Goal: Task Accomplishment & Management: Use online tool/utility

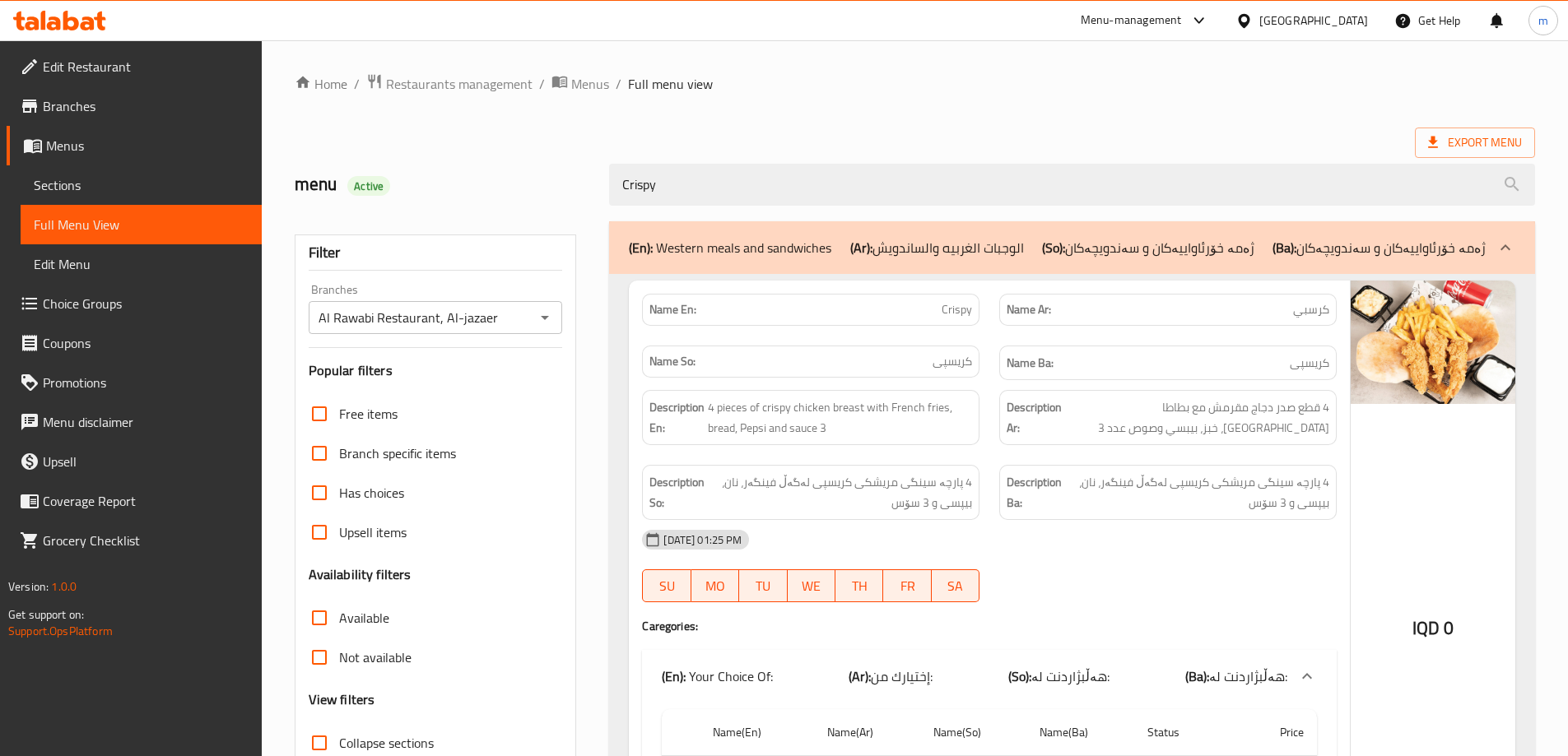
click at [655, 175] on input "Crispy" at bounding box center [1072, 185] width 926 height 42
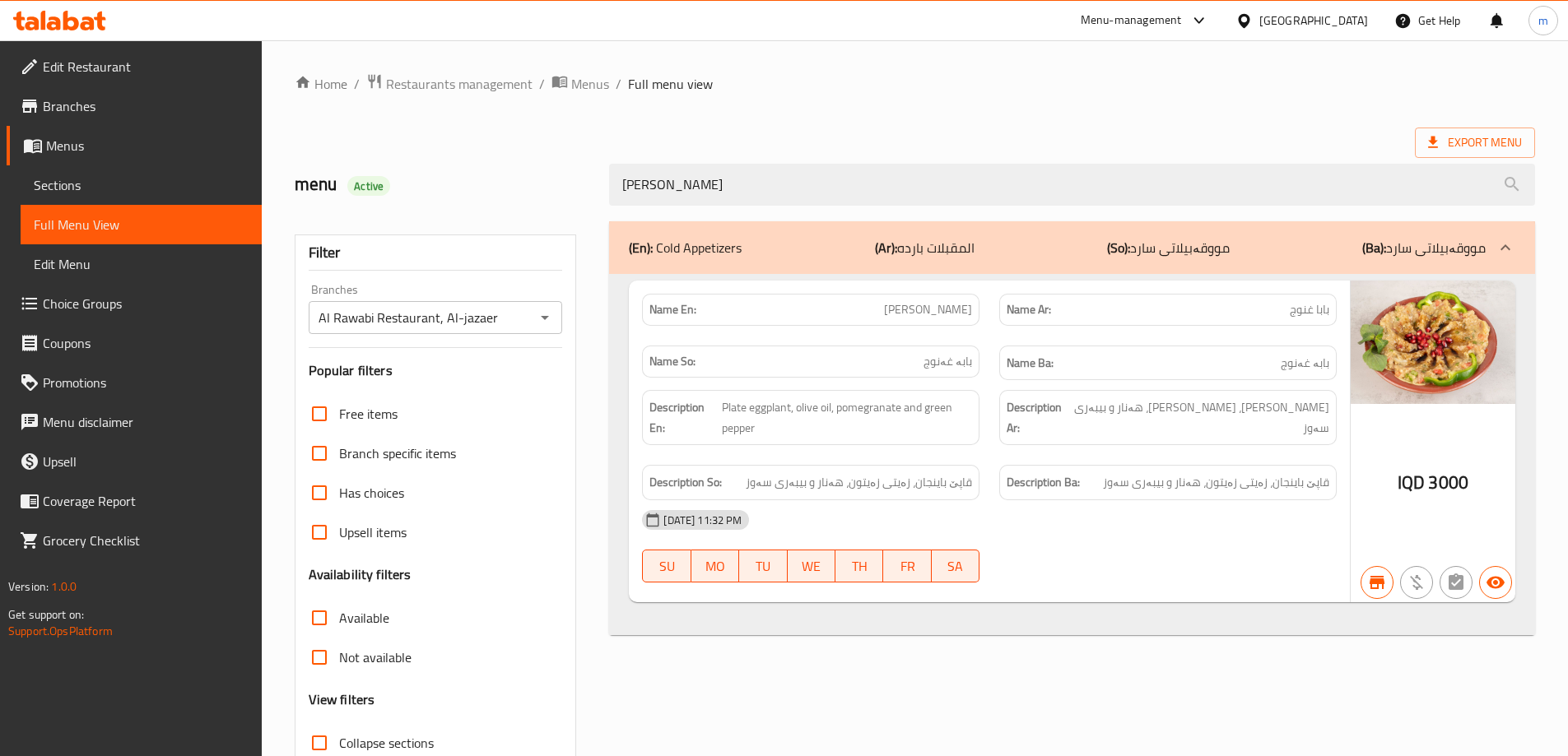
click at [536, 318] on icon "Open" at bounding box center [545, 317] width 20 height 20
type input "[PERSON_NAME]"
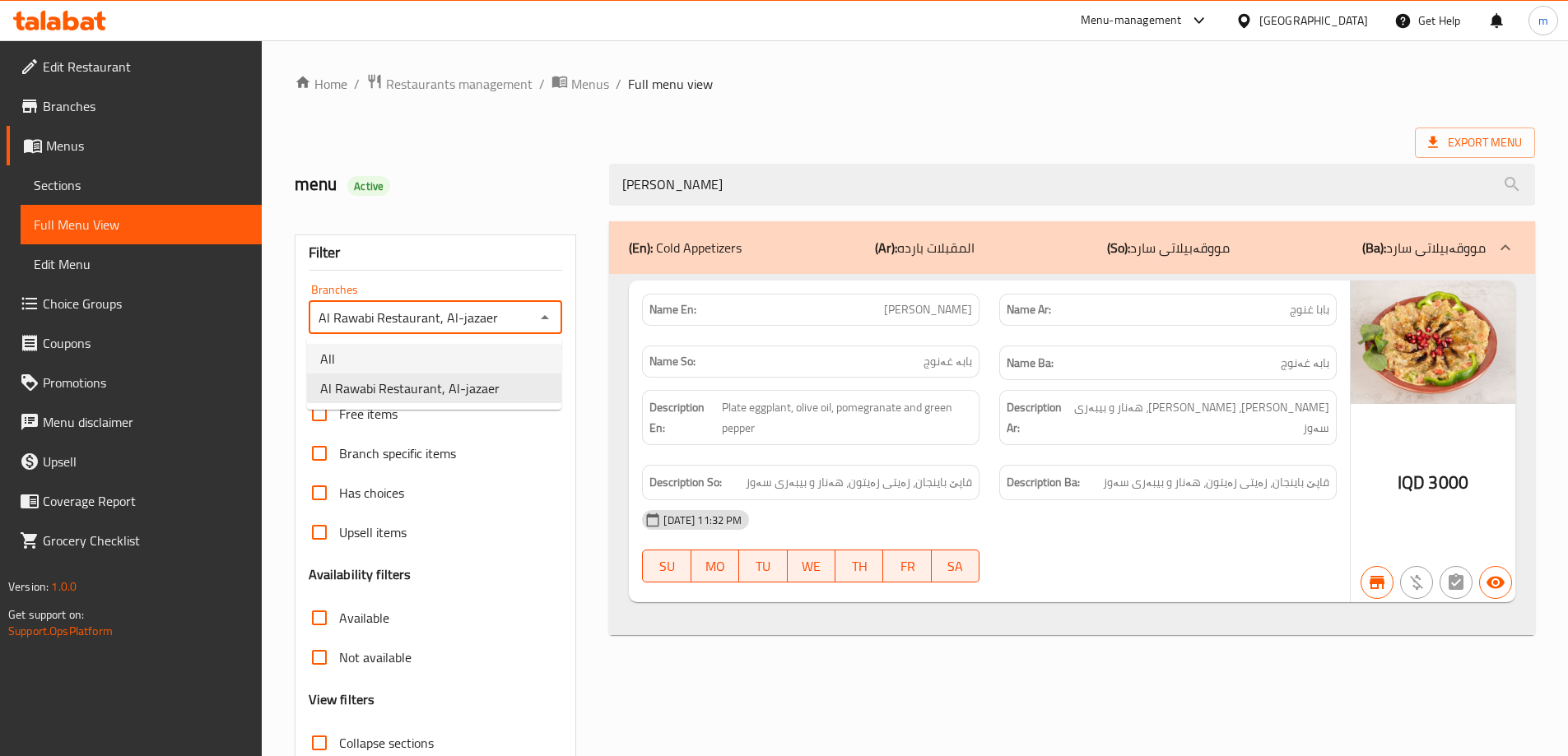
click at [445, 368] on li "All" at bounding box center [433, 358] width 254 height 30
click at [548, 315] on icon "Open" at bounding box center [545, 317] width 20 height 20
click at [455, 374] on li "Al Rawabi Restaurant, Al-jazaer" at bounding box center [433, 388] width 254 height 30
type input "Al Rawabi Restaurant, Al-jazaer"
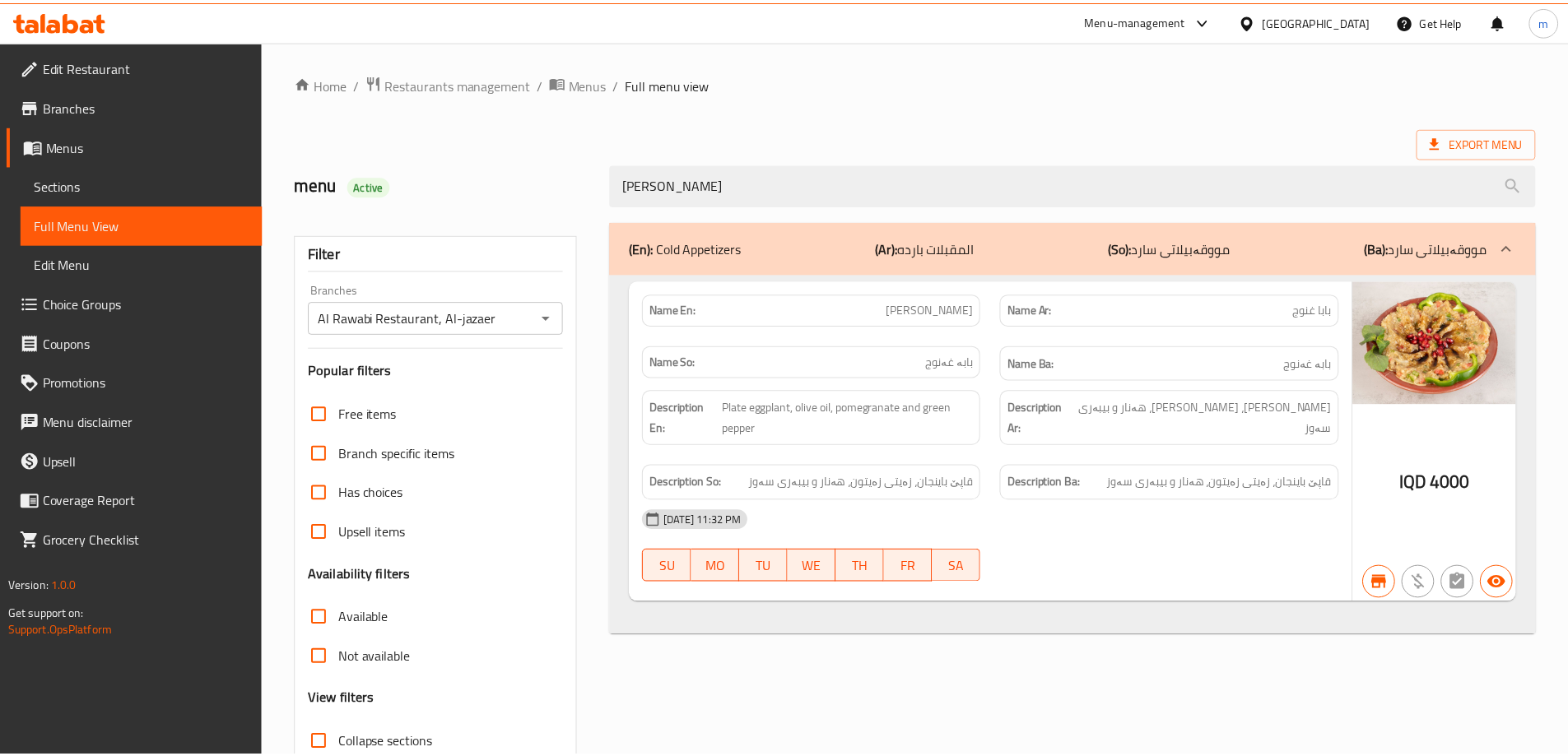
scroll to position [119, 0]
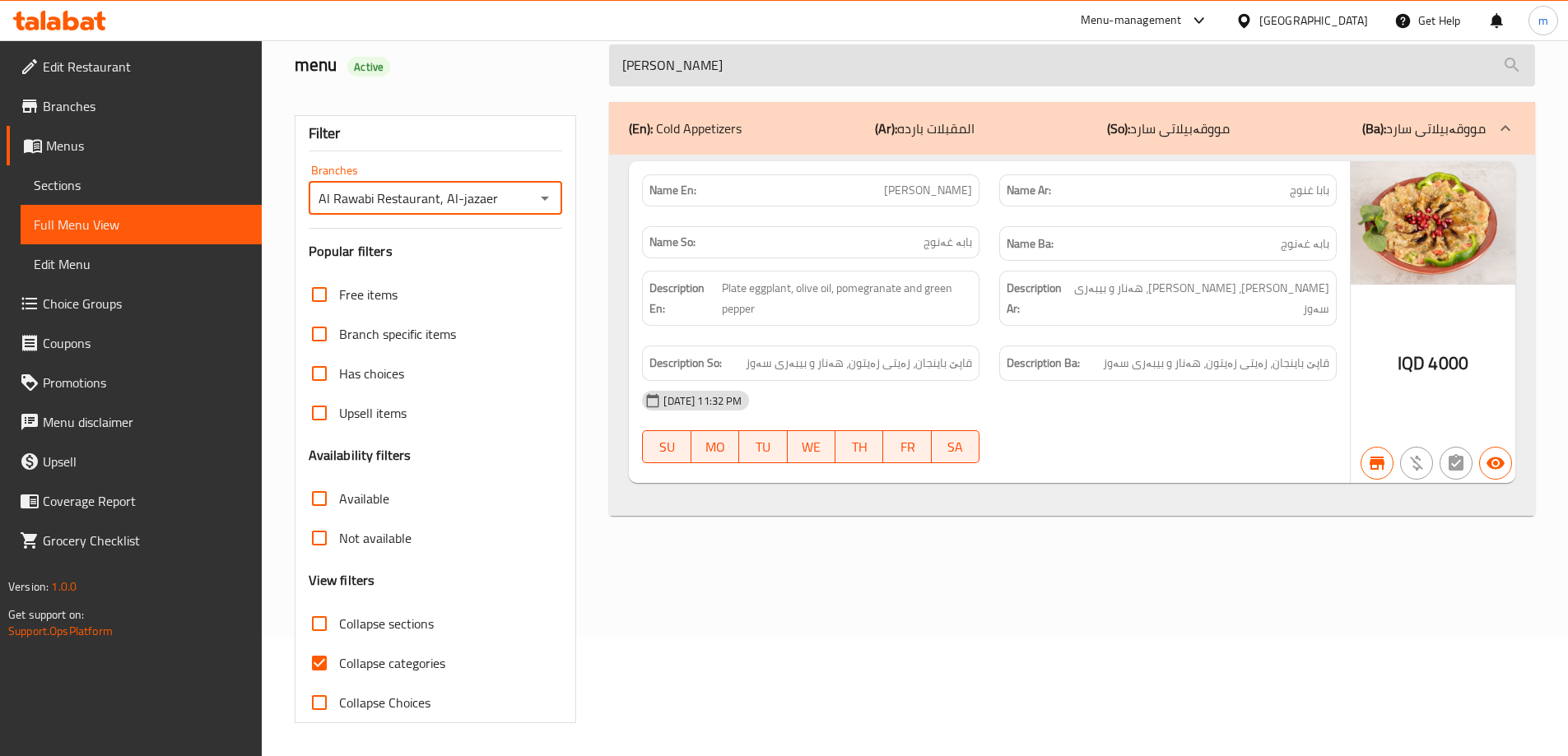
click at [890, 70] on input "[PERSON_NAME]" at bounding box center [1072, 66] width 926 height 42
paste input "Eggplant"
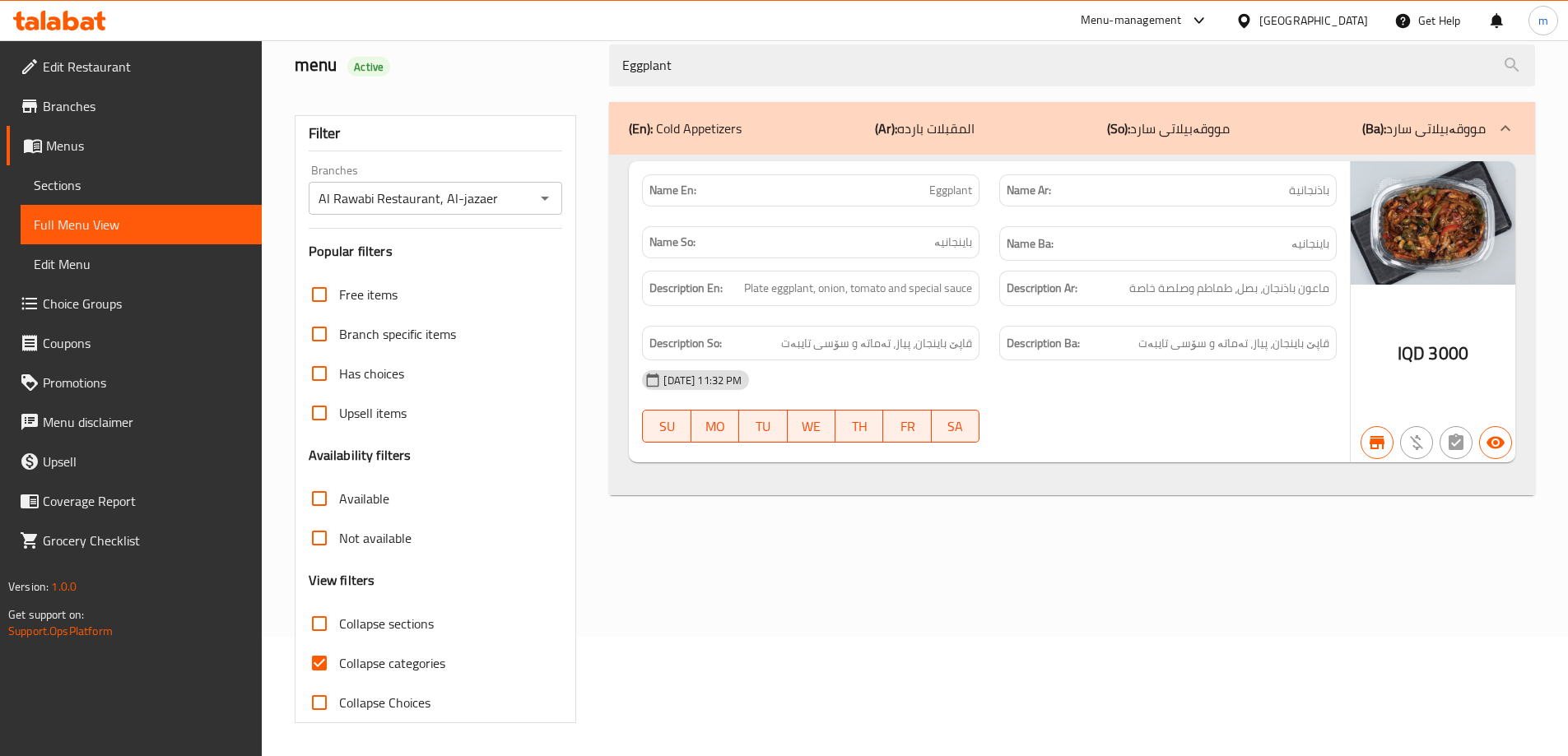
type input "Eggplant"
click at [470, 205] on input "Al Rawabi Restaurant, Al-jazaer" at bounding box center [422, 198] width 217 height 23
click at [533, 197] on div "Al Rawabi Restaurant, Al-jazaer Branches" at bounding box center [435, 198] width 254 height 33
click at [536, 198] on icon "Open" at bounding box center [545, 198] width 20 height 20
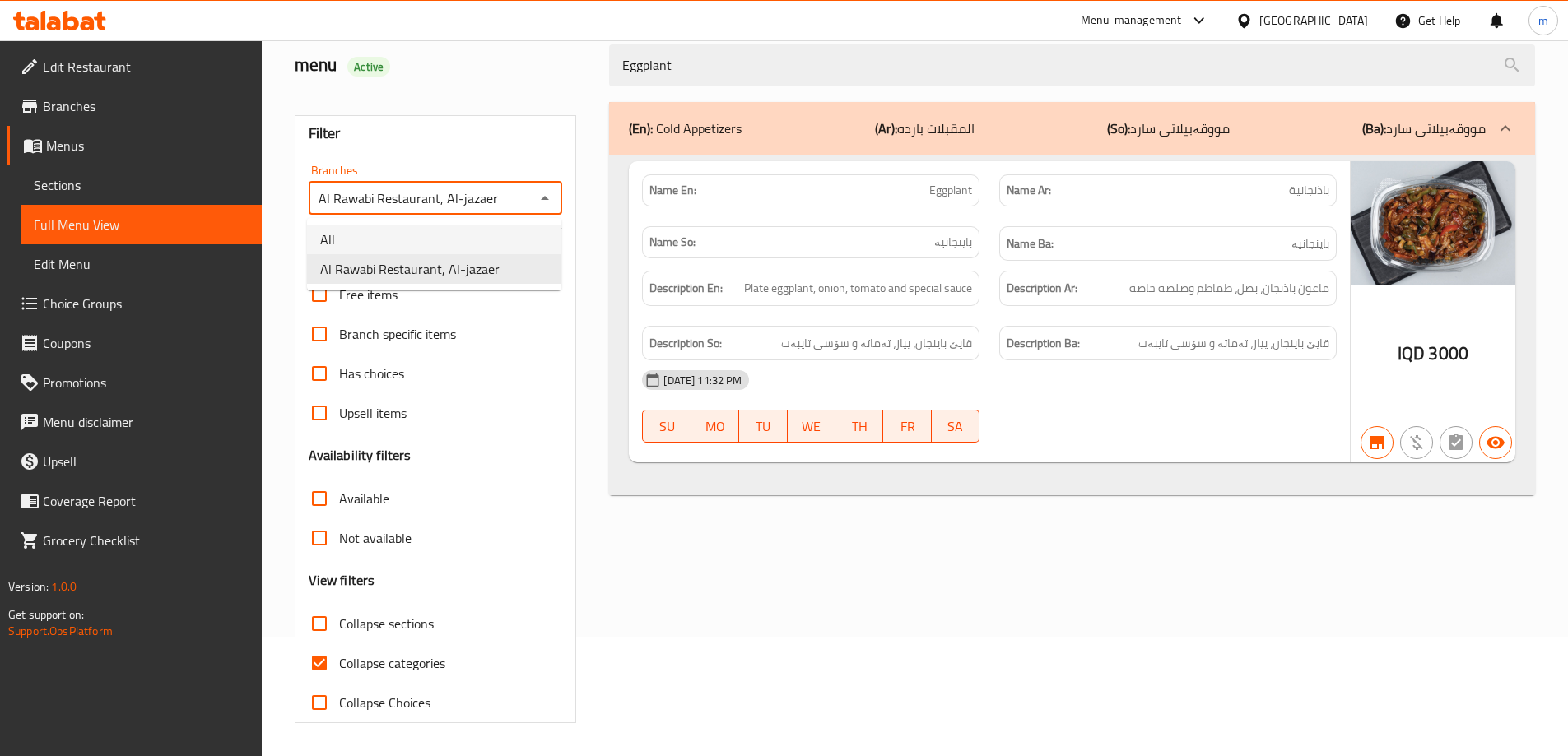
click at [506, 238] on li "All" at bounding box center [433, 239] width 254 height 30
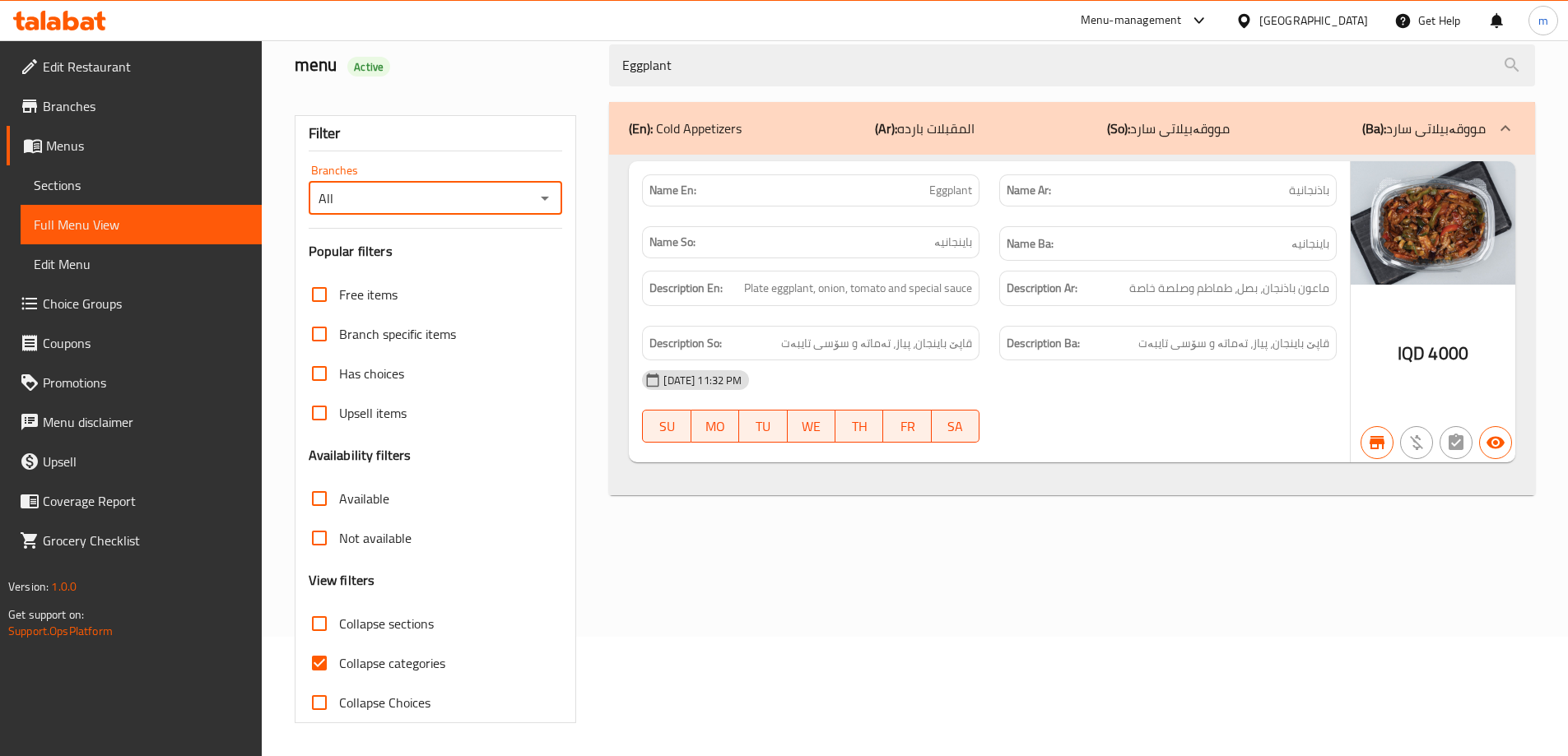
click at [545, 200] on icon "Open" at bounding box center [545, 198] width 20 height 20
click at [394, 260] on span "Al Rawabi Restaurant, Al-jazaer" at bounding box center [410, 269] width 179 height 20
type input "Al Rawabi Restaurant, Al-jazaer"
click at [487, 140] on div "Filter" at bounding box center [435, 133] width 254 height 35
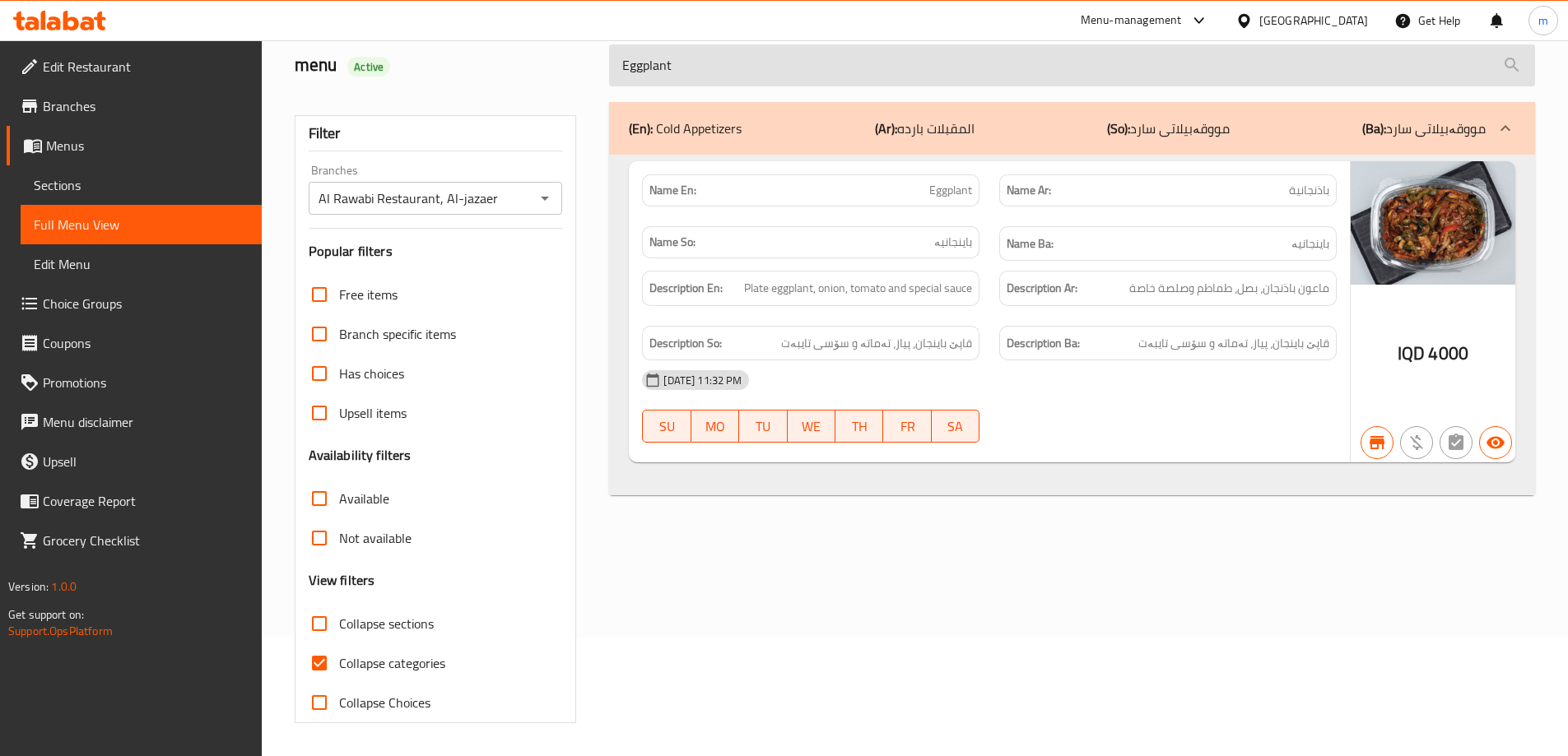
click at [750, 57] on input "Eggplant" at bounding box center [1072, 66] width 926 height 42
paste input "Jajik"
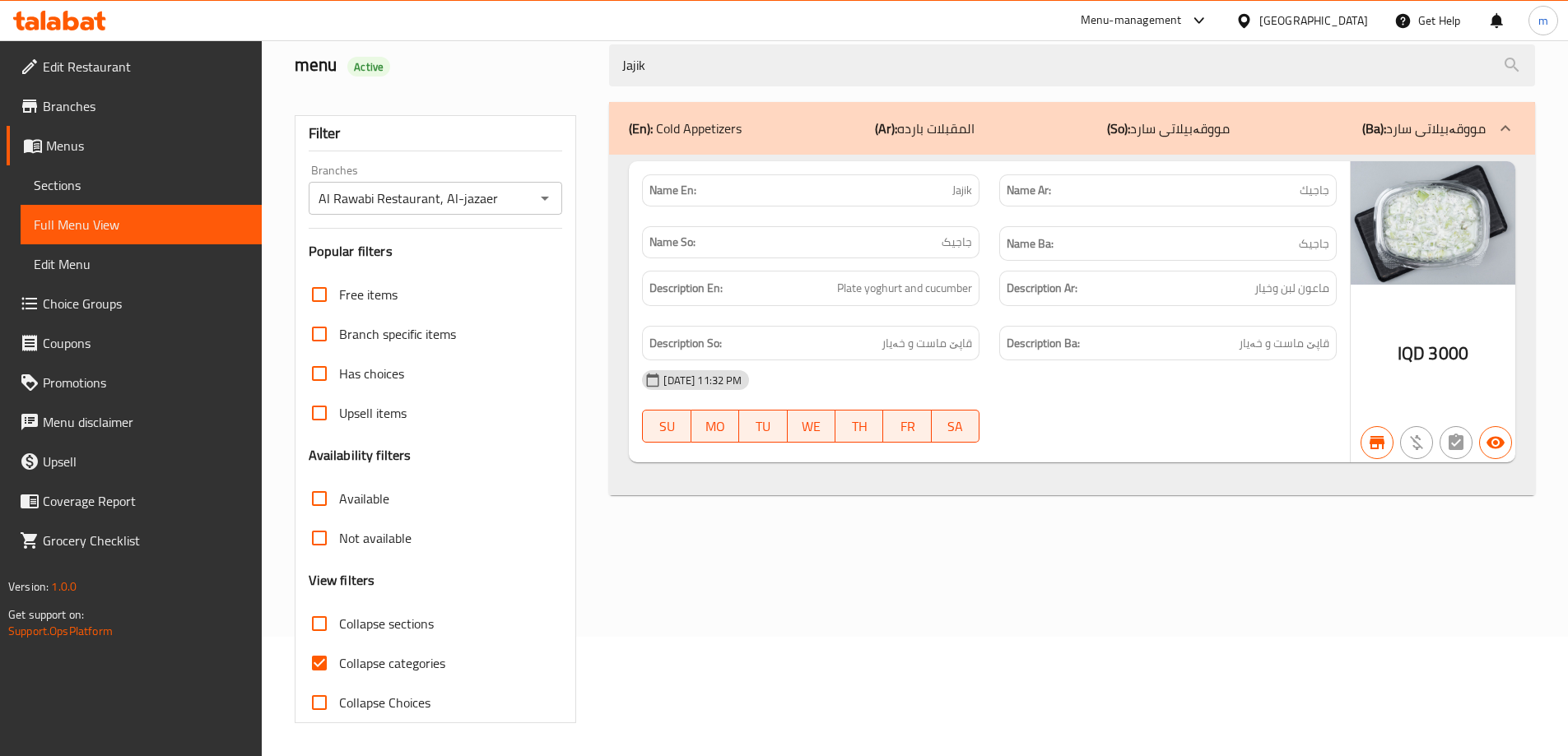
type input "Jajik"
click at [545, 199] on icon "Open" at bounding box center [545, 199] width 9 height 4
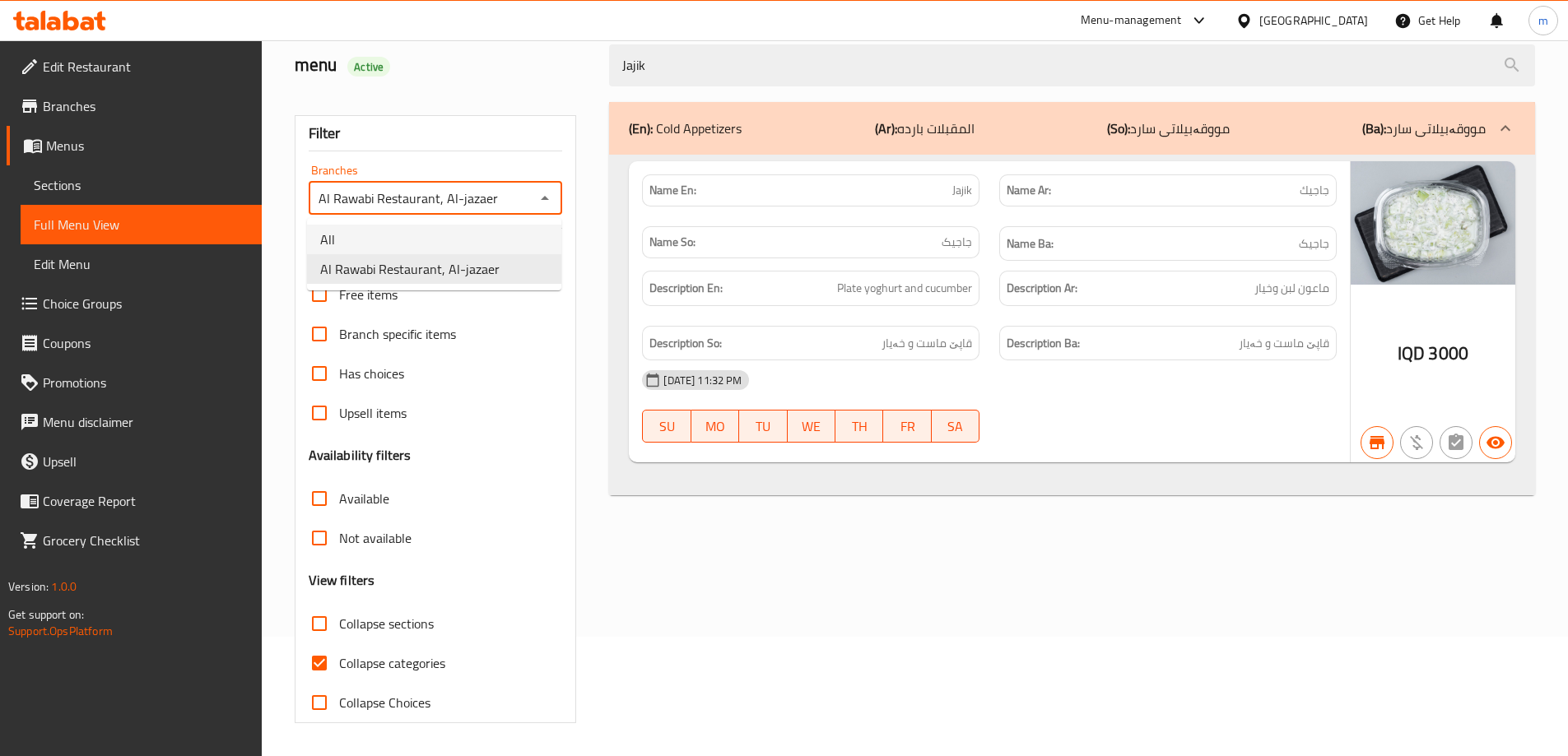
click at [478, 237] on li "All" at bounding box center [433, 239] width 254 height 30
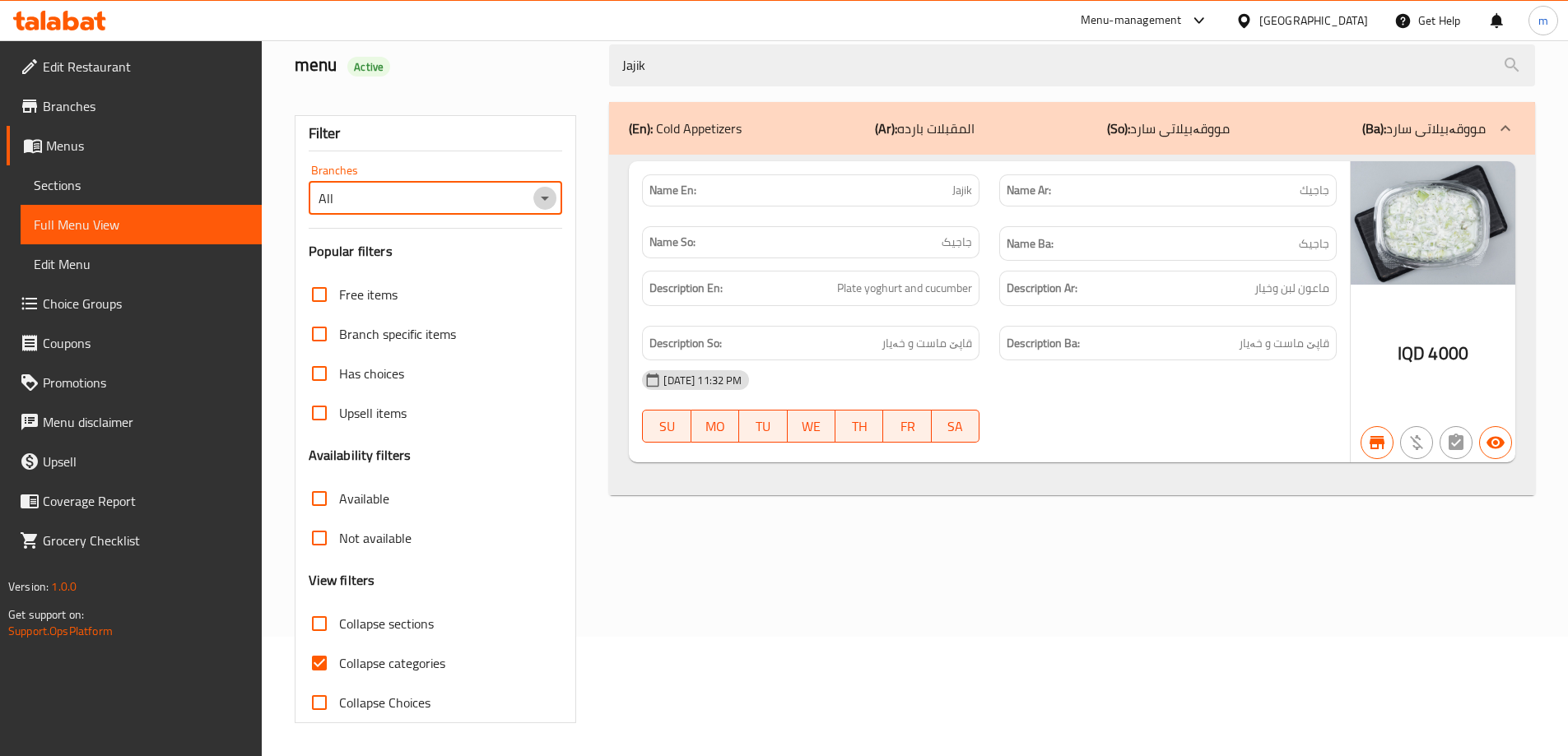
click at [537, 195] on icon "Open" at bounding box center [545, 198] width 20 height 20
click at [480, 262] on span "Al Rawabi Restaurant, Al-jazaer" at bounding box center [410, 269] width 179 height 20
type input "Al Rawabi Restaurant, Al-jazaer"
